Goal: Task Accomplishment & Management: Manage account settings

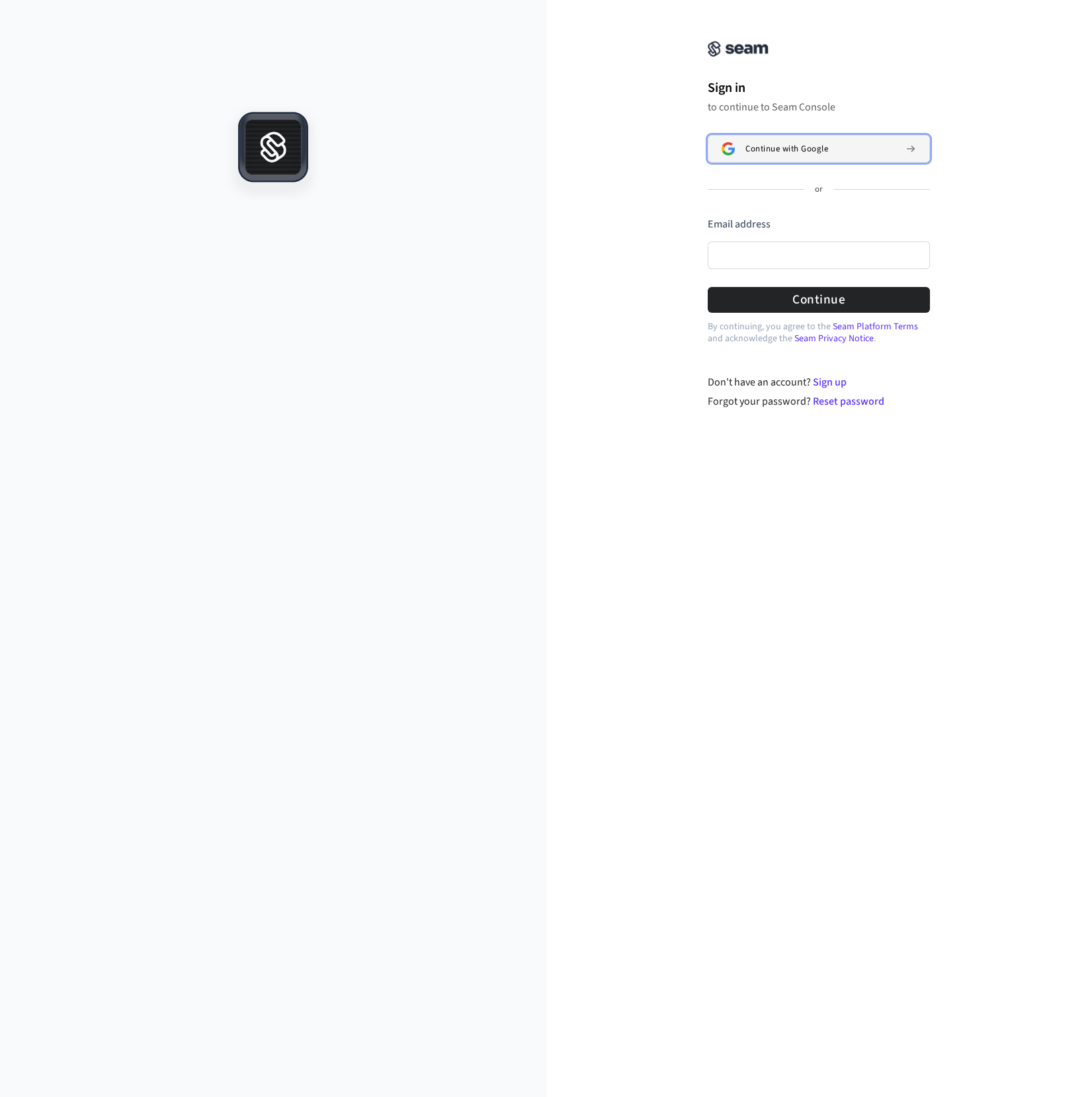
click at [781, 140] on button "Continue with Google" at bounding box center [818, 149] width 222 height 28
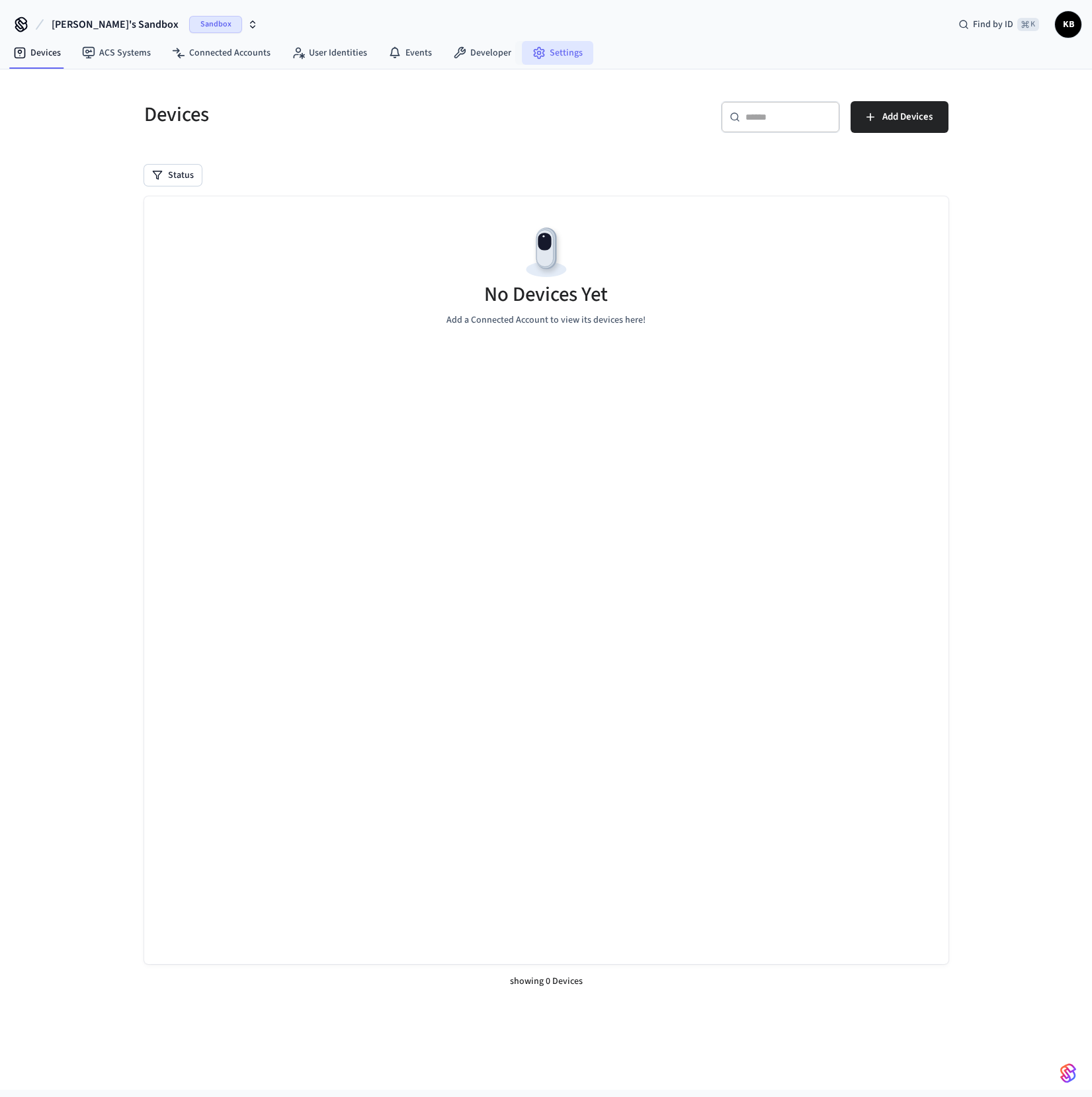
click at [545, 54] on link "Settings" at bounding box center [557, 53] width 71 height 24
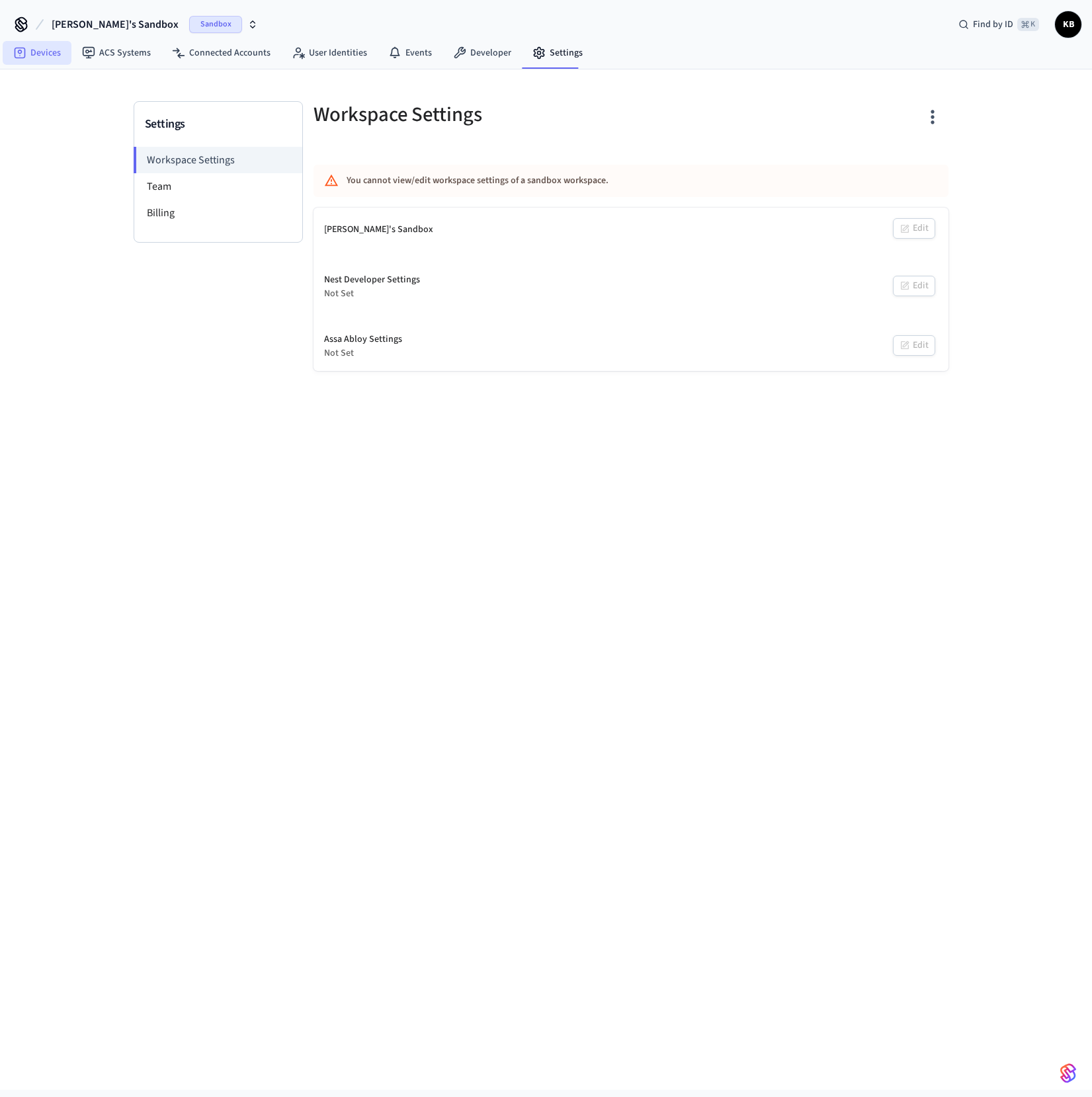
click at [36, 55] on link "Devices" at bounding box center [36, 53] width 69 height 24
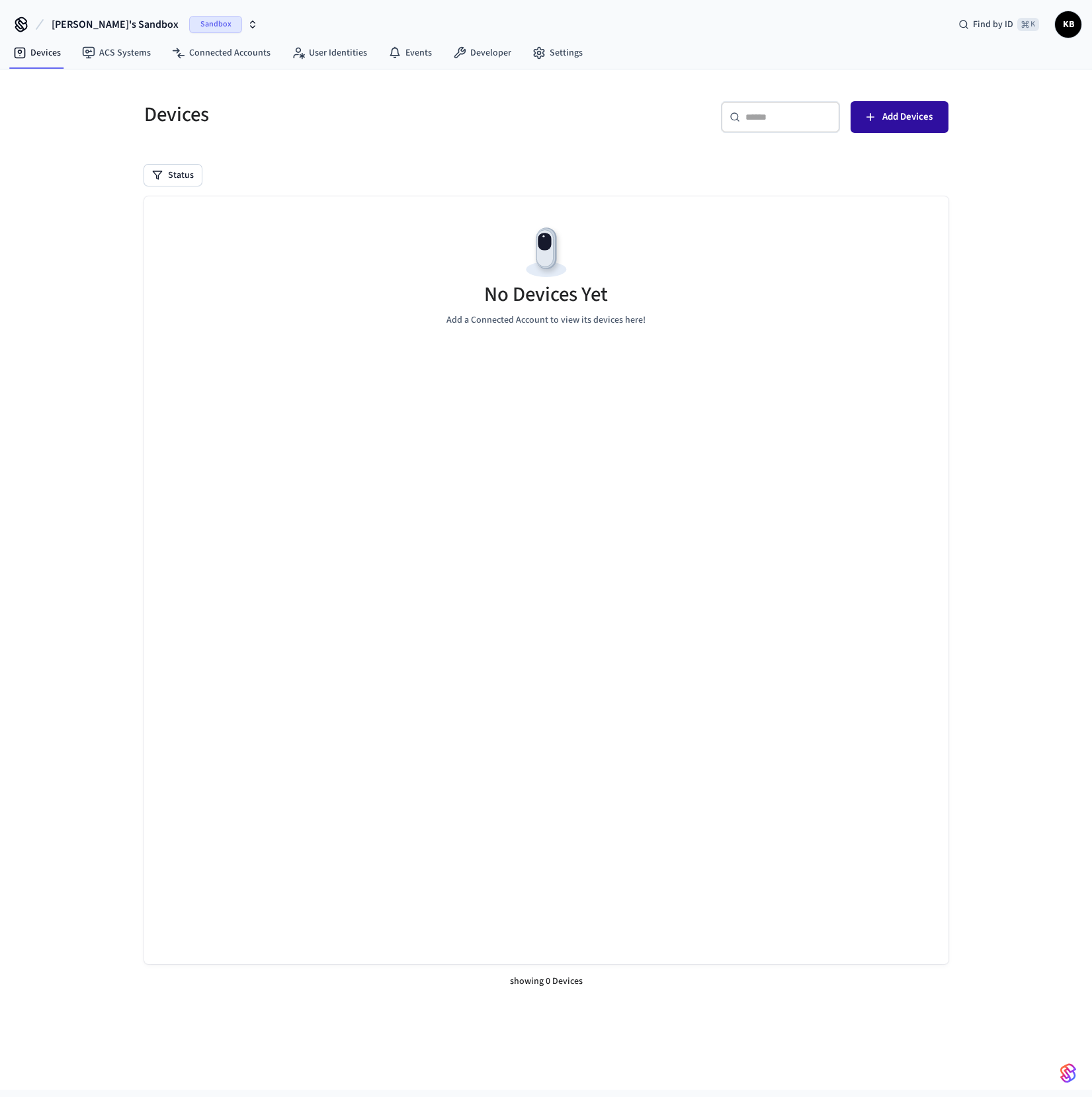
click at [914, 111] on span "Add Devices" at bounding box center [907, 117] width 51 height 17
click at [543, 58] on link "Settings" at bounding box center [557, 53] width 71 height 24
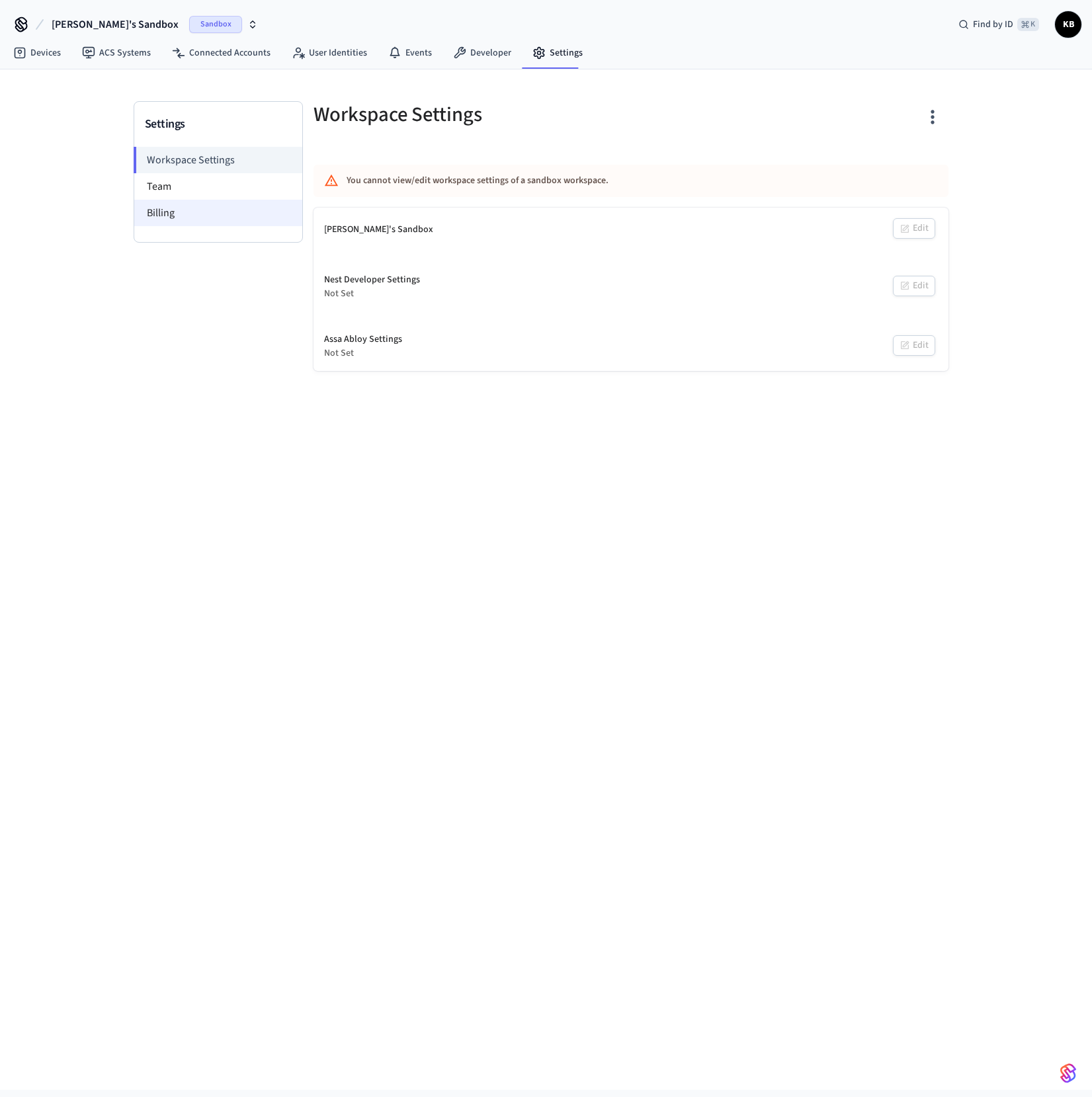
click at [182, 210] on li "Billing" at bounding box center [218, 213] width 168 height 26
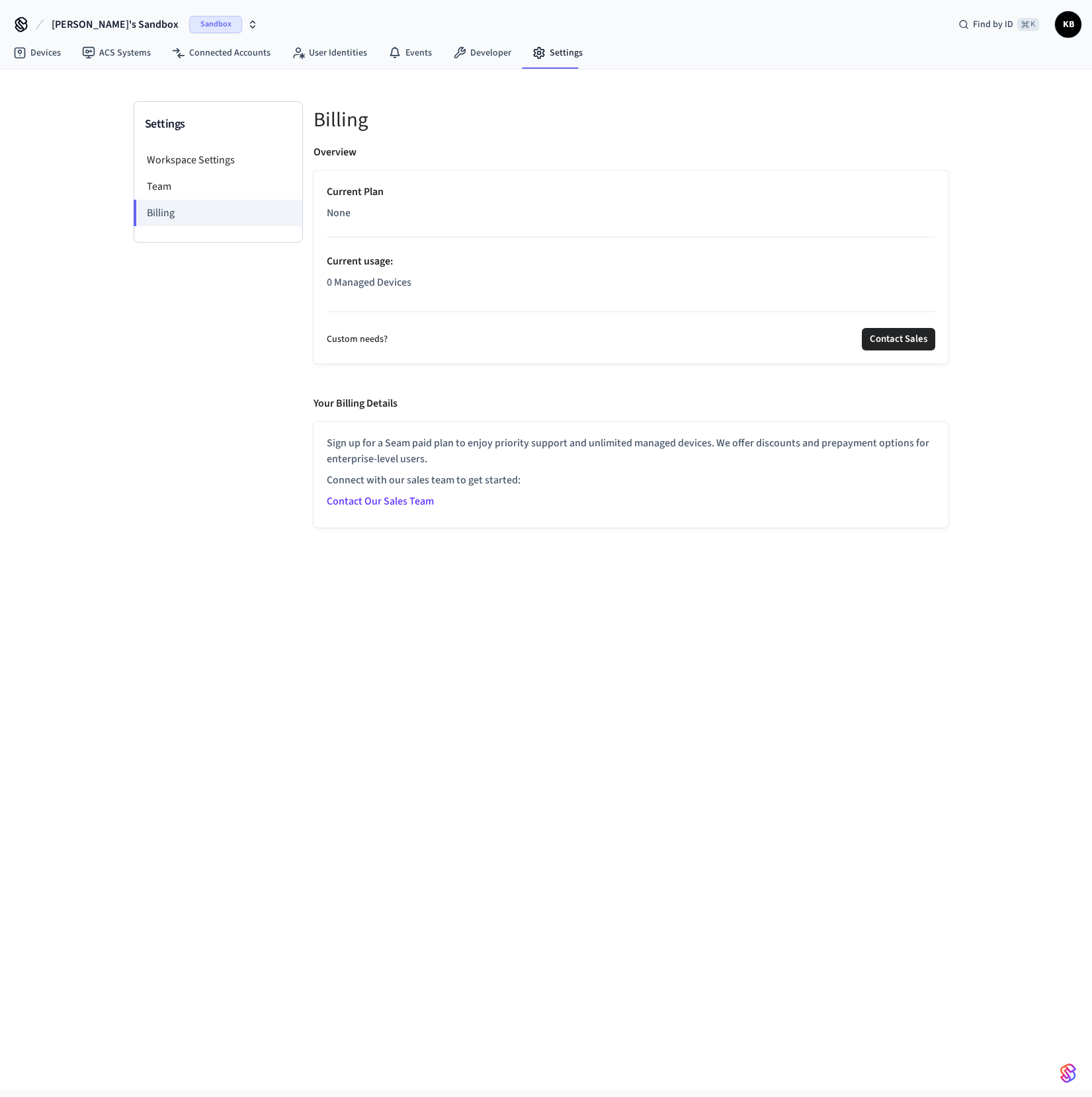
click at [1067, 28] on span "KB" at bounding box center [1068, 25] width 24 height 24
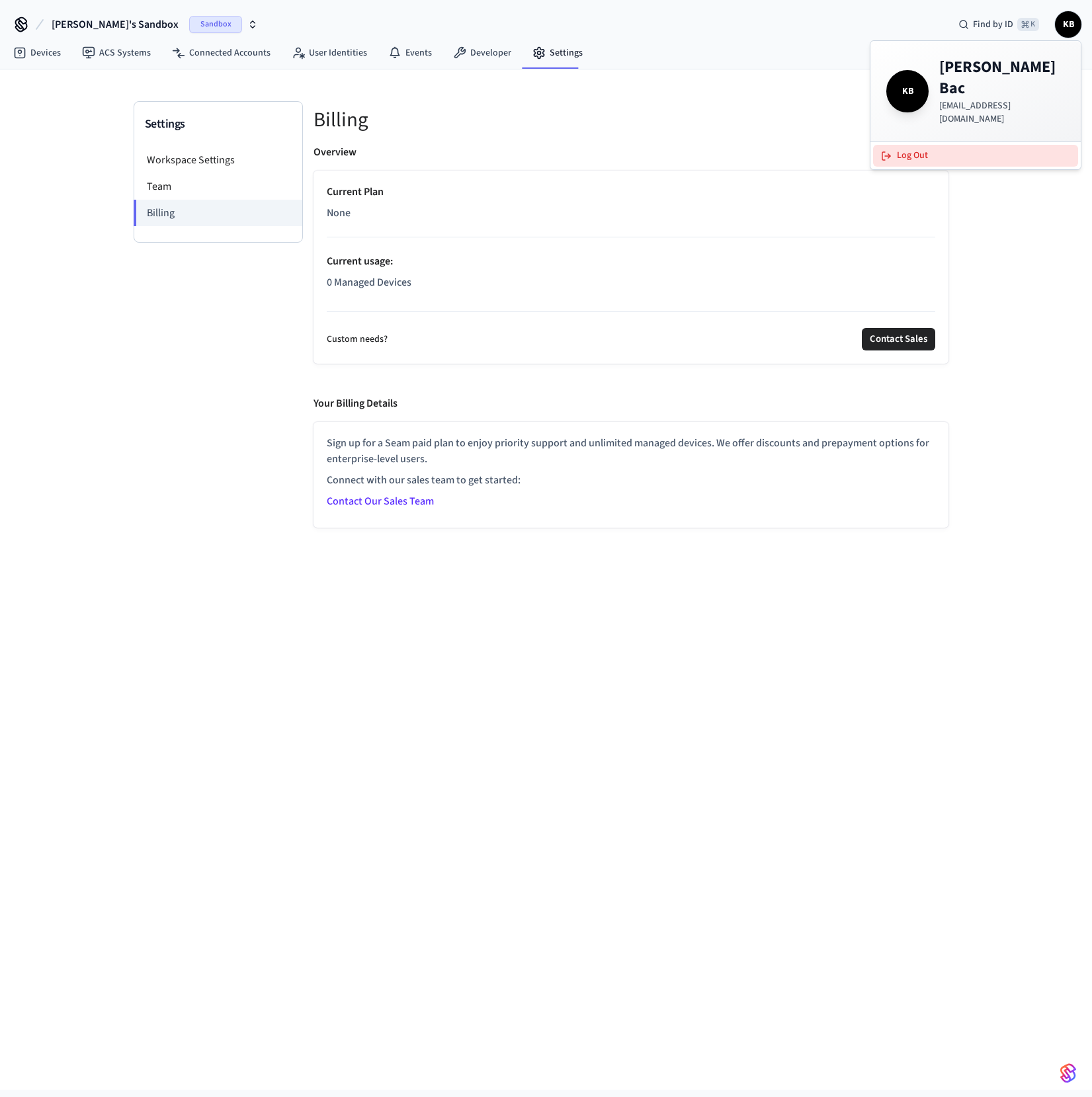
click at [894, 145] on button "Log Out" at bounding box center [975, 156] width 205 height 22
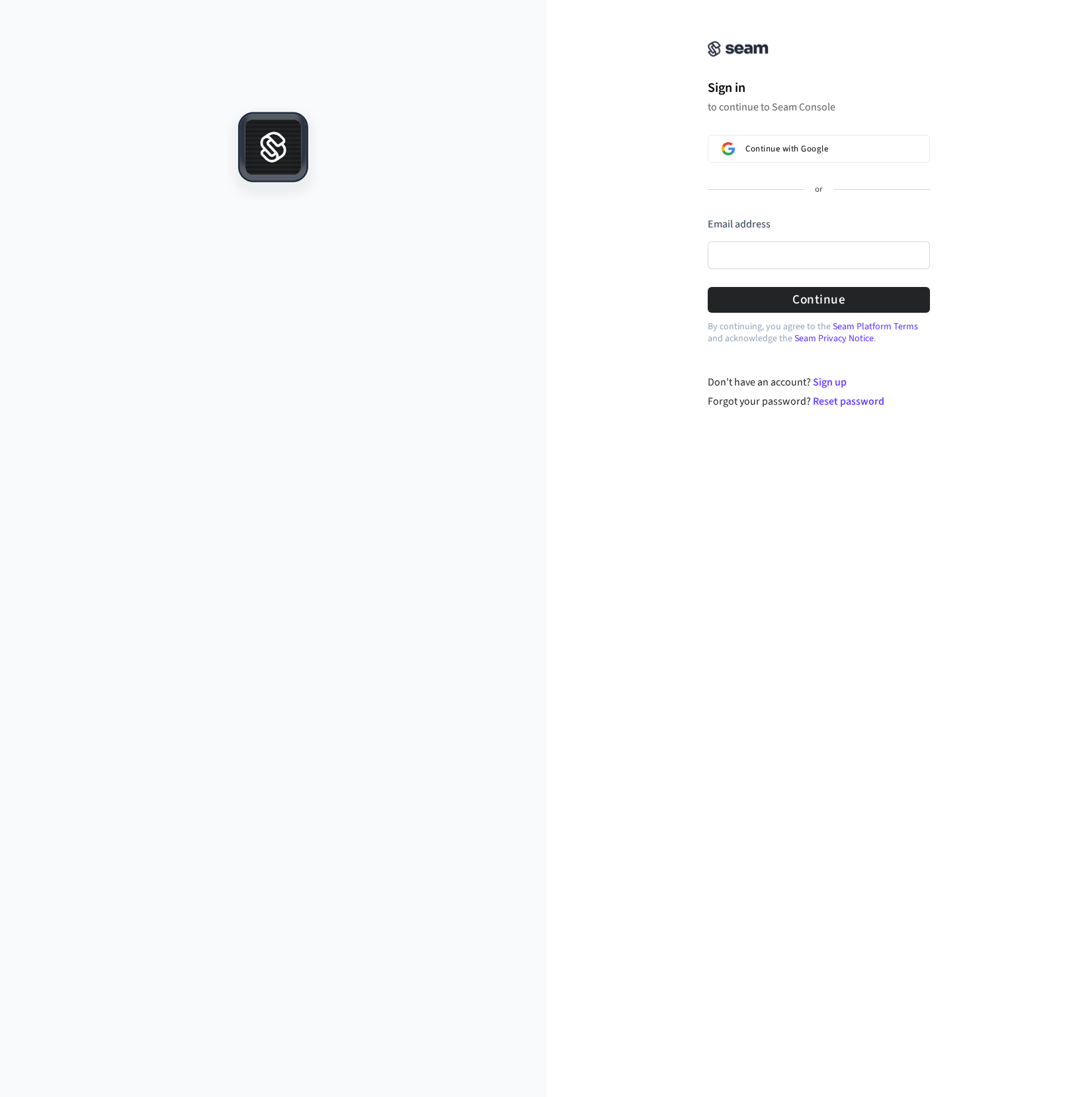
click at [267, 153] on icon at bounding box center [273, 144] width 22 height 22
click at [785, 153] on span "Continue with Google" at bounding box center [786, 149] width 83 height 10
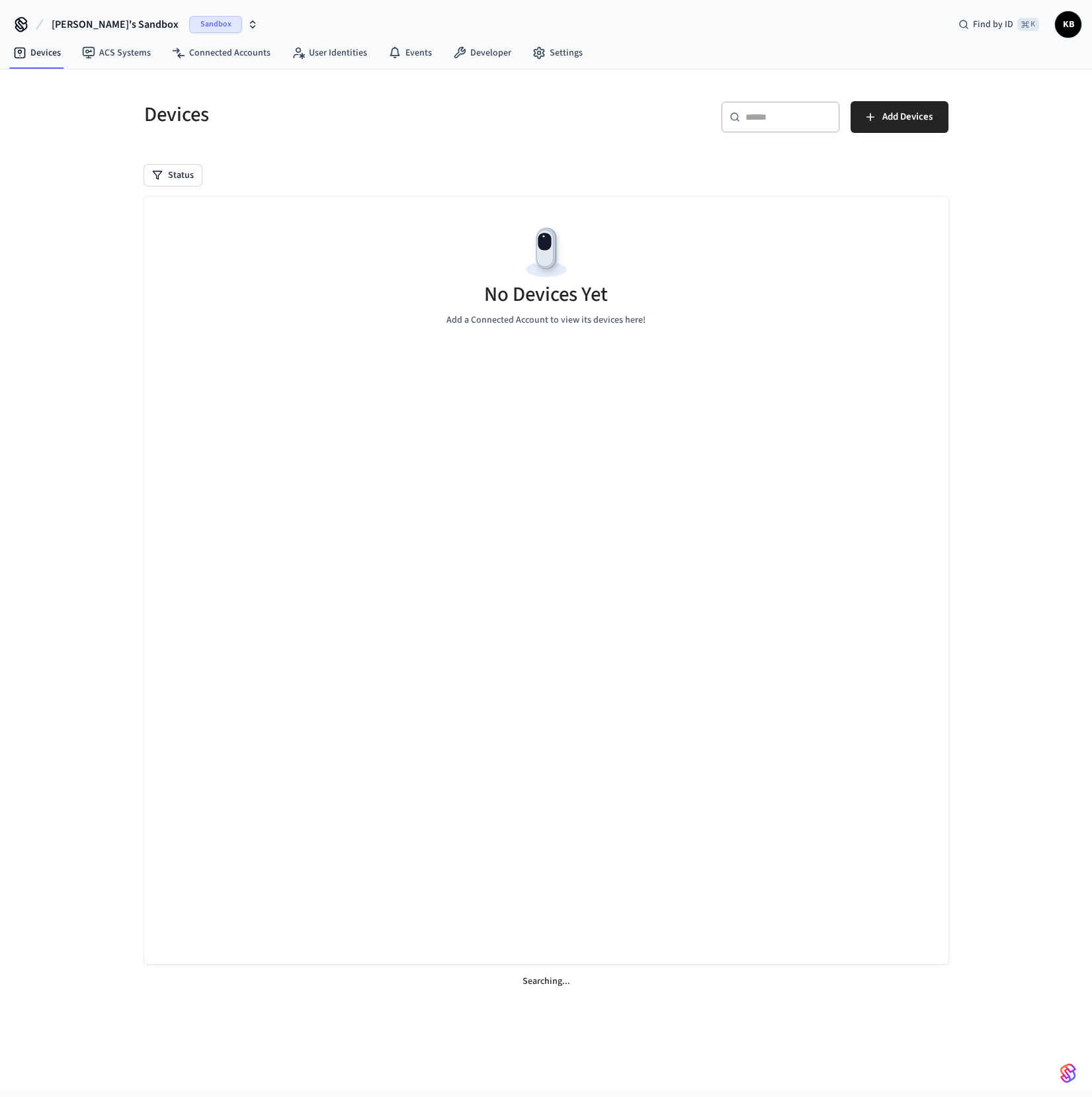
click at [24, 24] on icon at bounding box center [21, 23] width 10 height 10
